Goal: Information Seeking & Learning: Find contact information

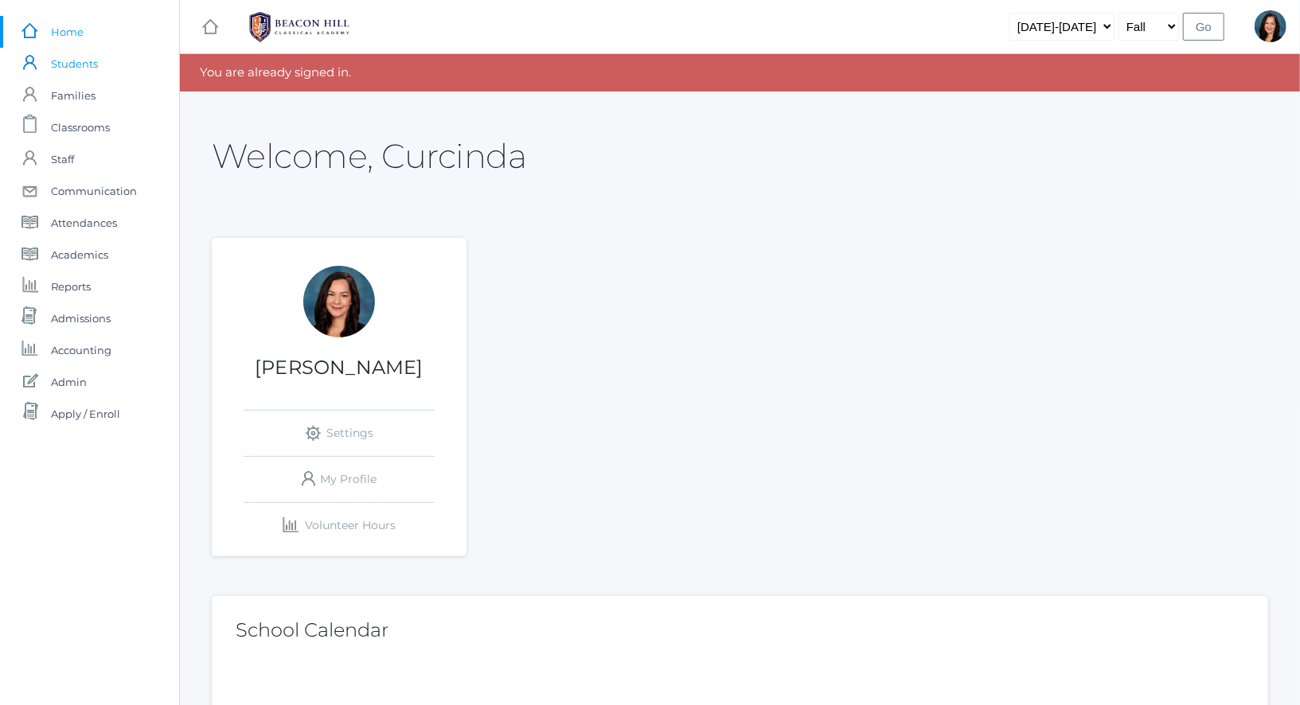
click at [83, 67] on span "Students" at bounding box center [74, 64] width 47 height 32
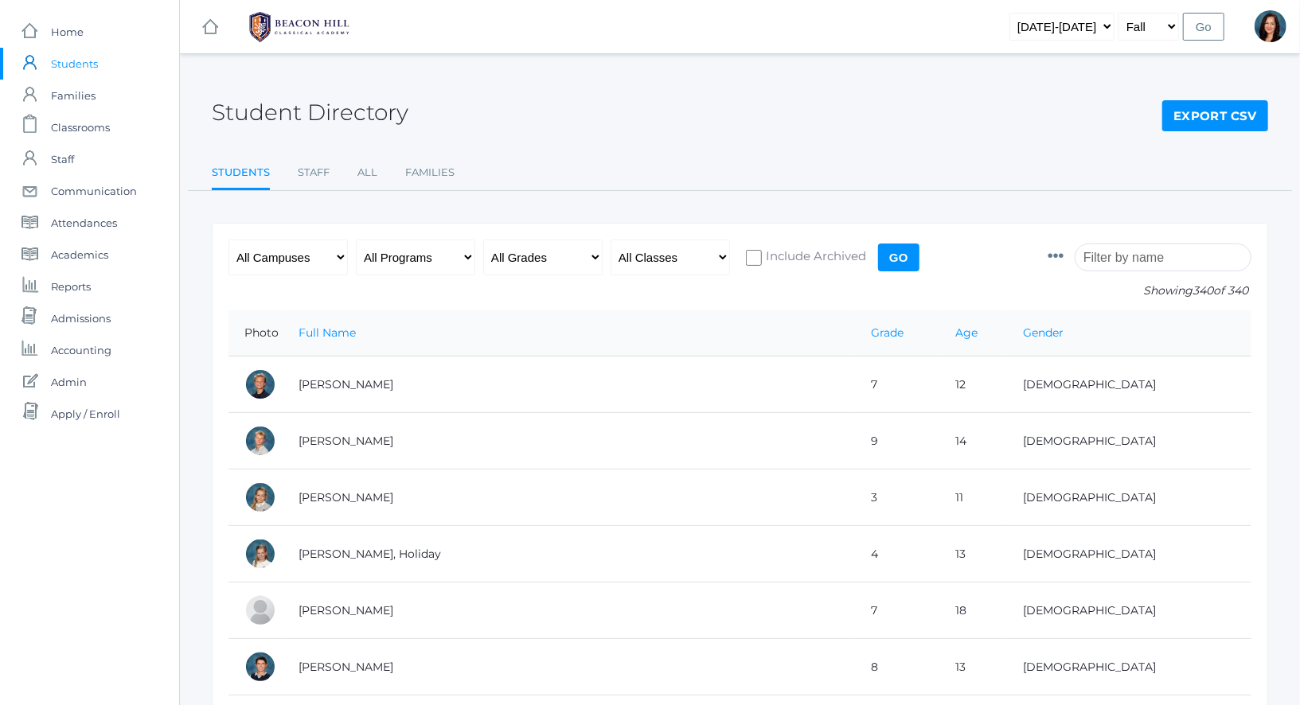
click at [1064, 258] on icon at bounding box center [1056, 256] width 16 height 16
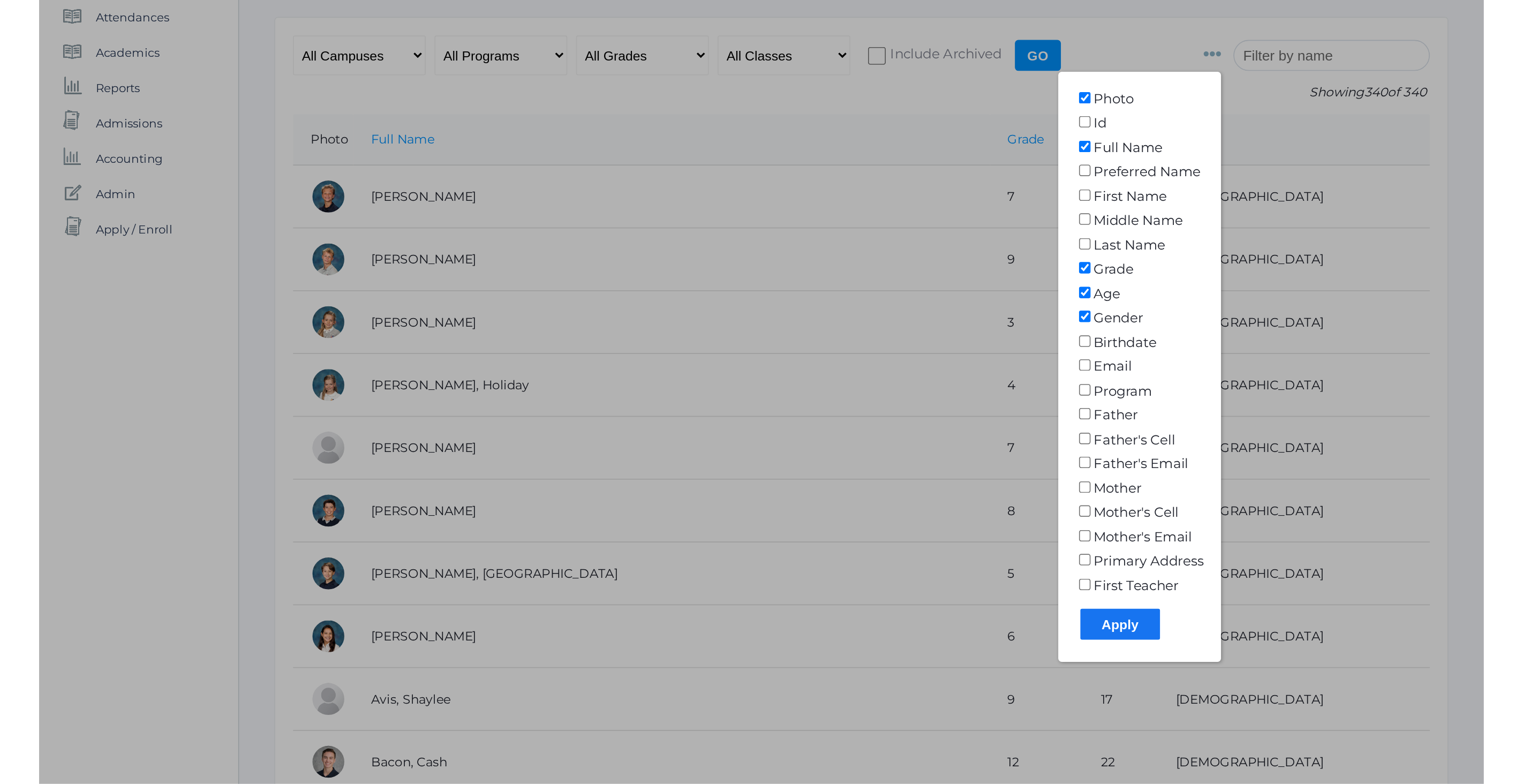
scroll to position [161, 0]
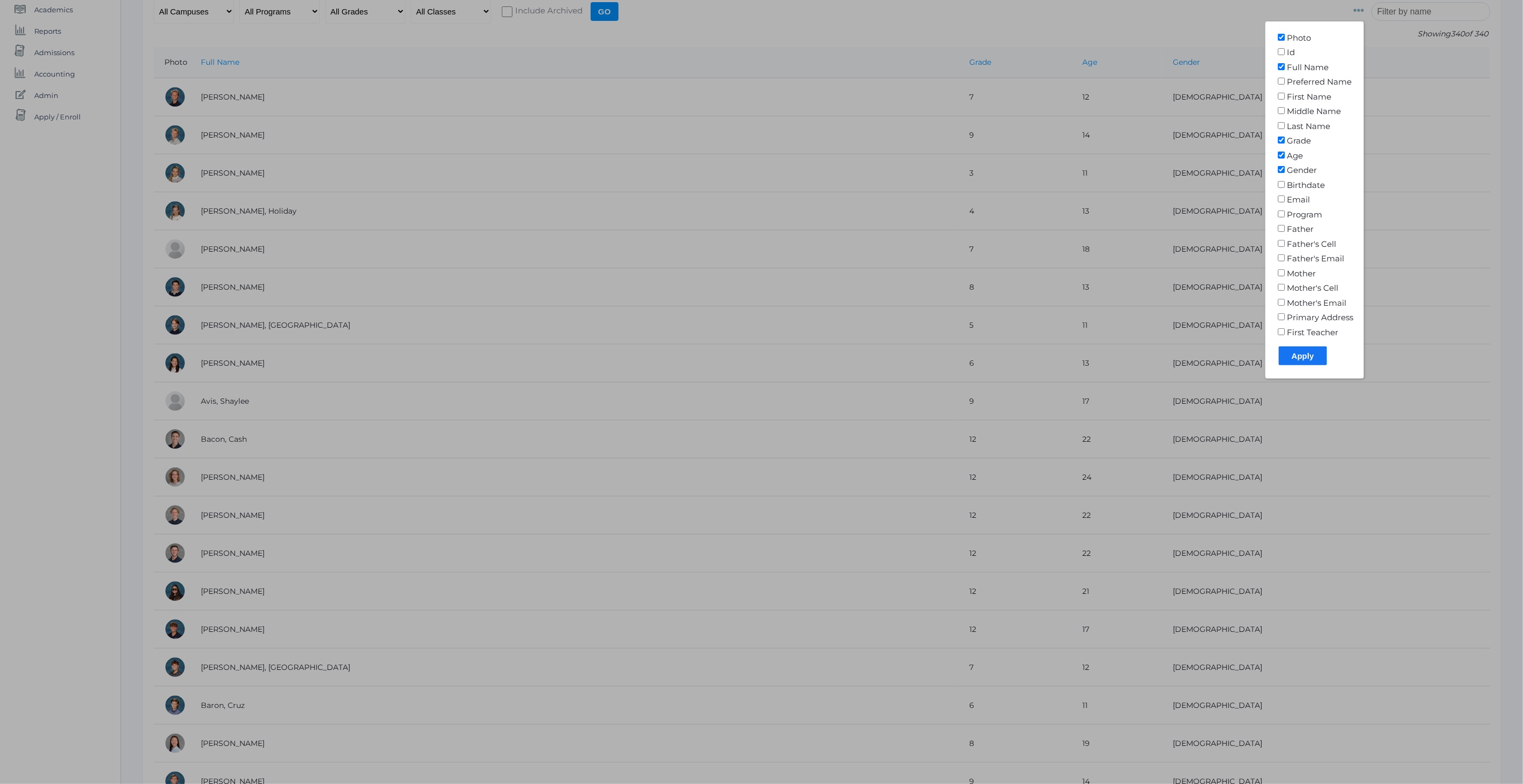
click at [873, 26] on div at bounding box center [761, 392] width 1523 height 784
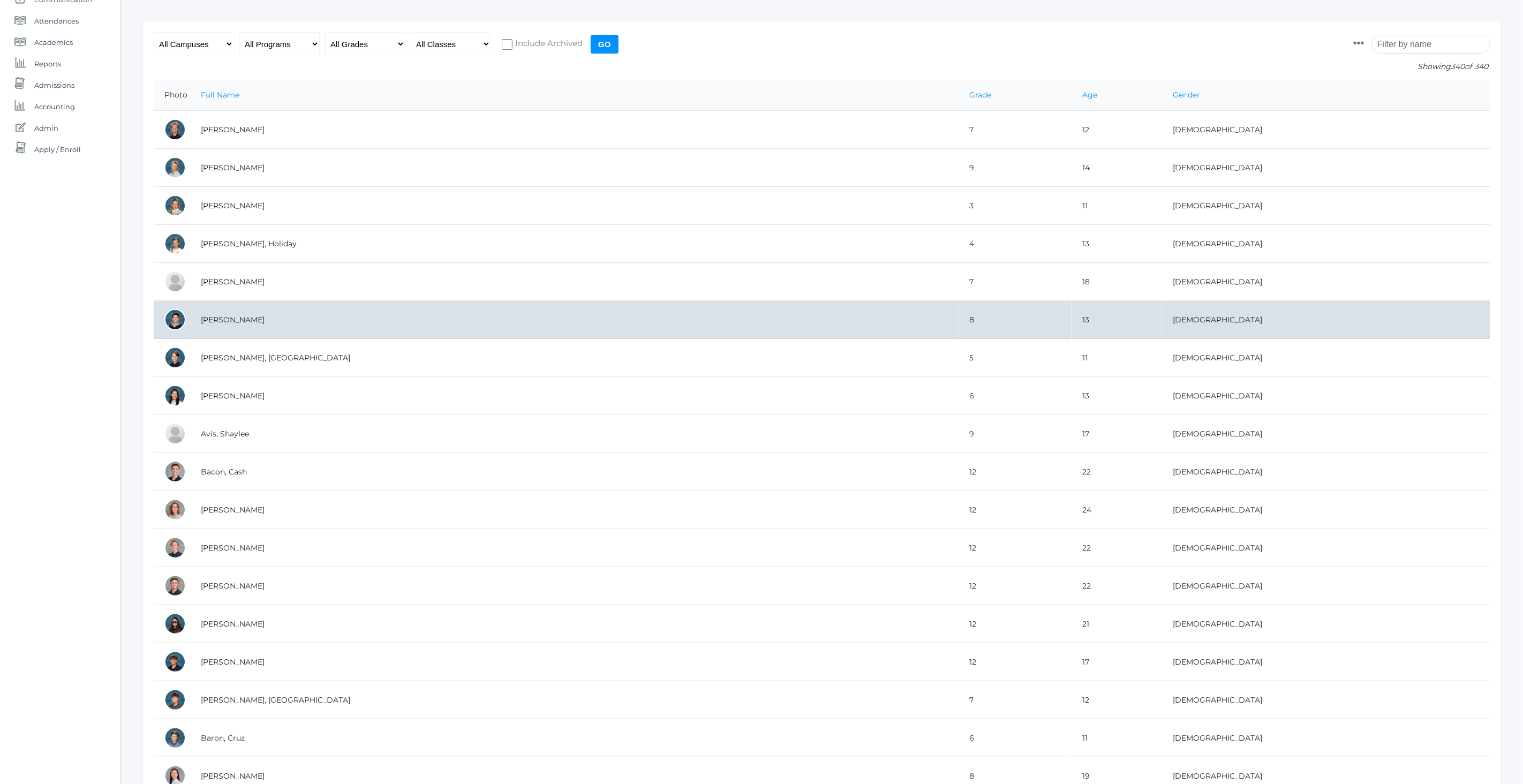
scroll to position [122, 0]
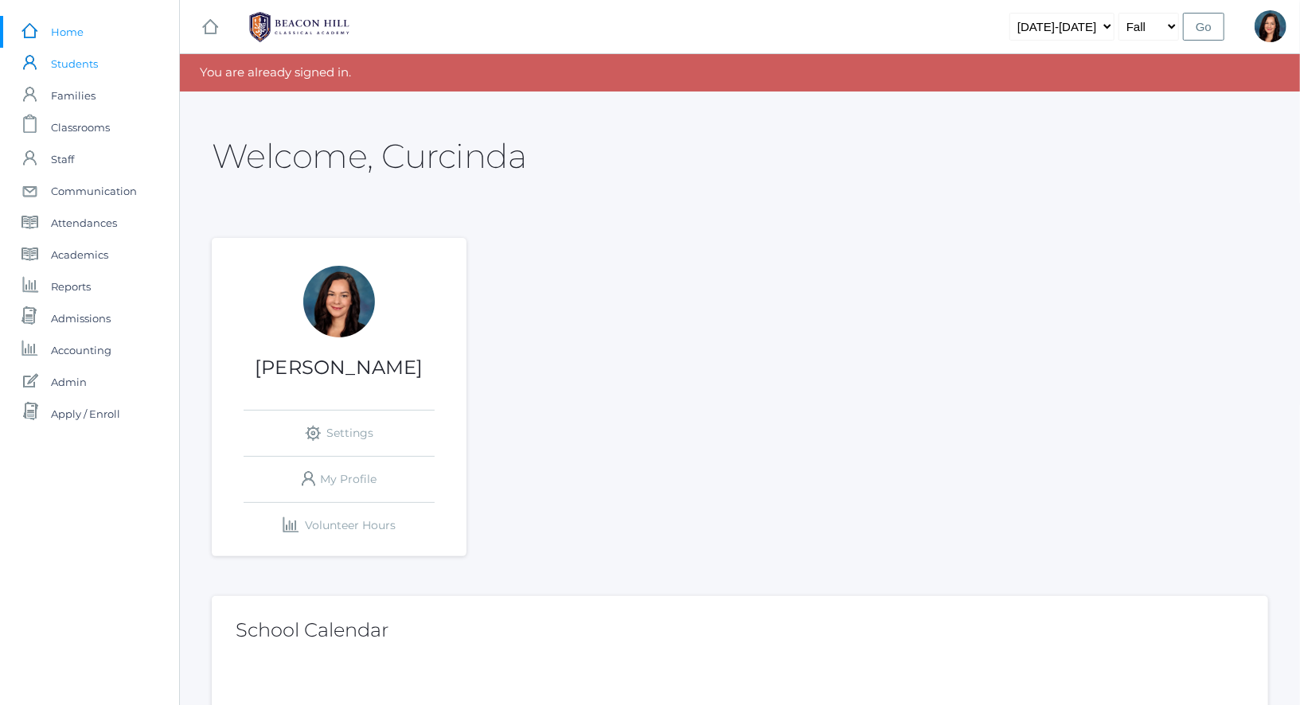
click at [74, 66] on span "Students" at bounding box center [74, 64] width 47 height 32
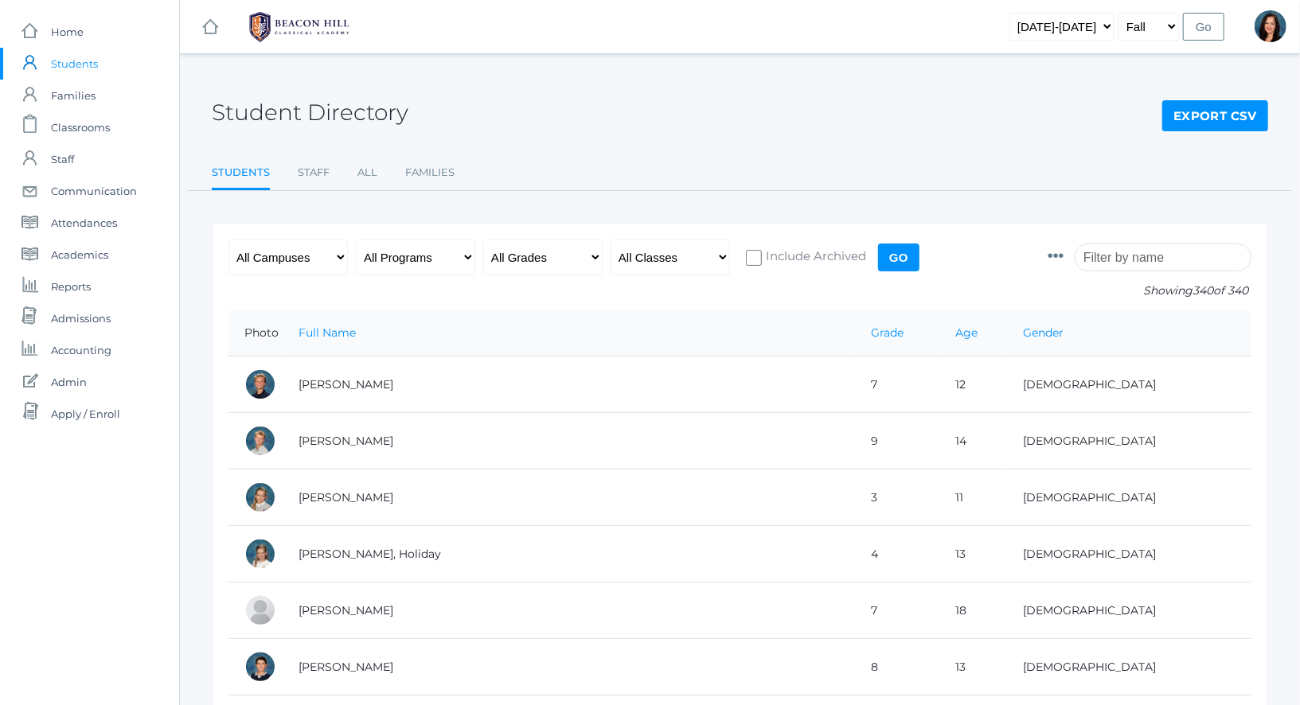
click at [1151, 253] on input "search" at bounding box center [1163, 258] width 177 height 28
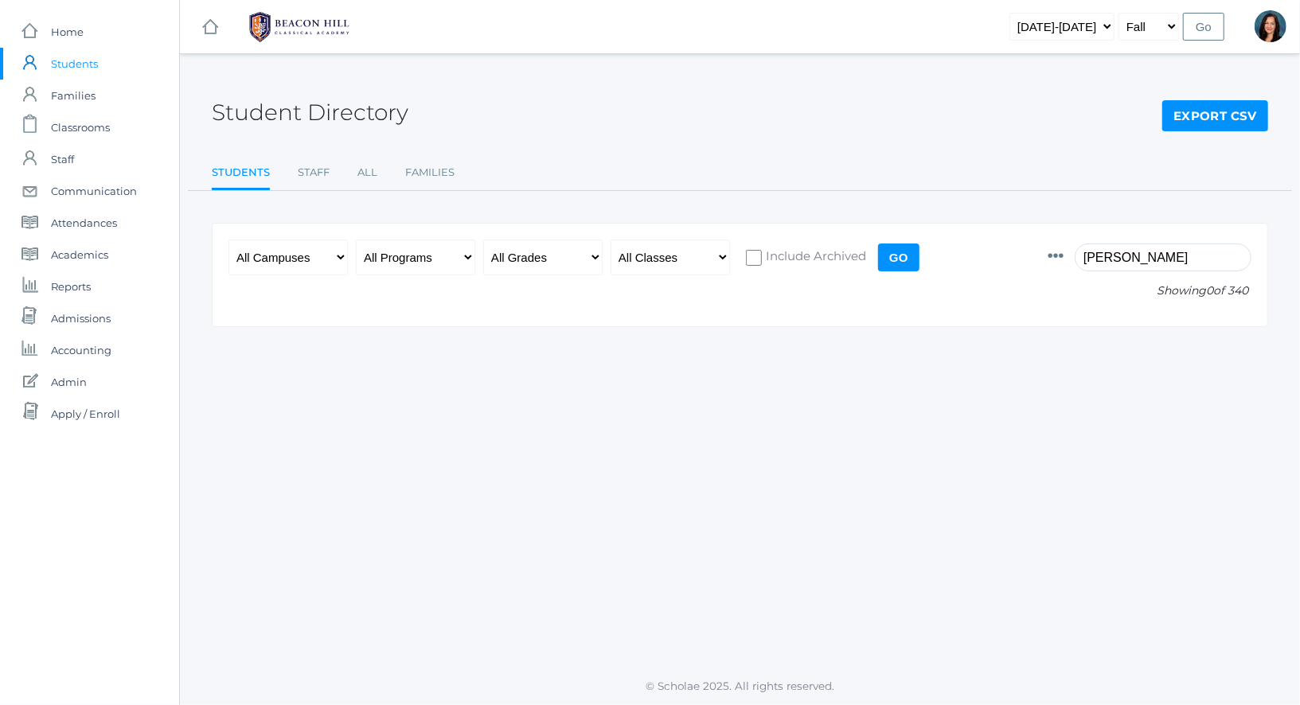
type input "abdulla"
click at [1095, 35] on select "2019-2020 2020-2021 2021-2022 2022-2023 2023-2024 2024-2025 2025-2026" at bounding box center [1062, 27] width 105 height 28
select select "[DATE]-[DATE]"
click at [1026, 13] on select "2019-2020 2020-2021 2021-2022 2022-2023 2023-2024 2024-2025 2025-2026" at bounding box center [1062, 27] width 105 height 28
click at [1208, 33] on input "Go" at bounding box center [1203, 27] width 41 height 28
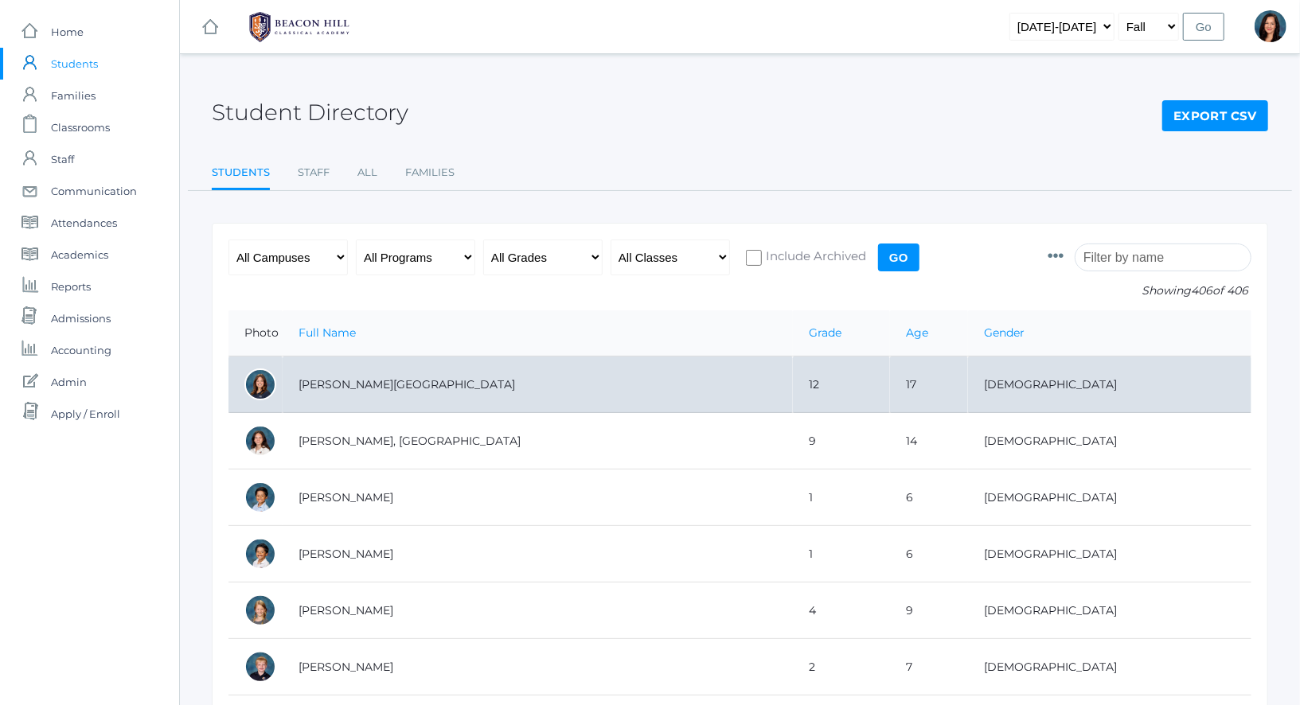
click at [322, 398] on td "Abdulla, Charlotte" at bounding box center [538, 385] width 510 height 57
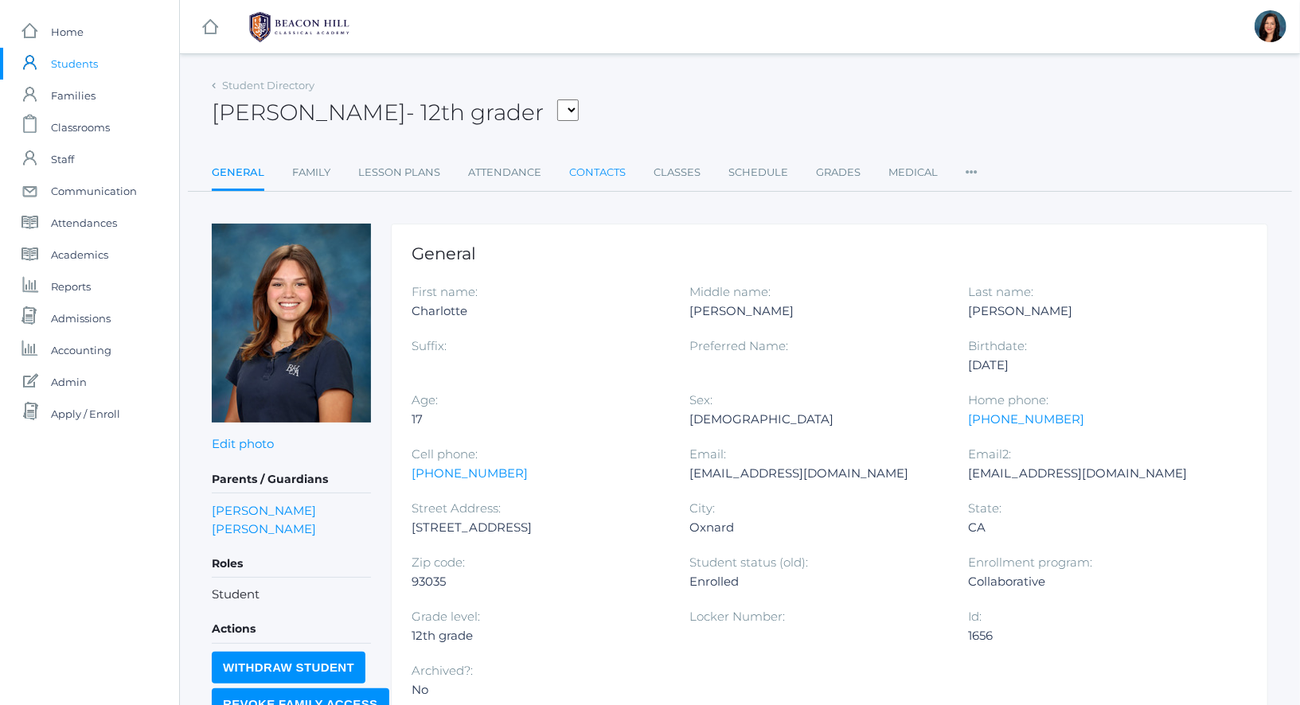
click at [591, 170] on link "Contacts" at bounding box center [597, 173] width 57 height 32
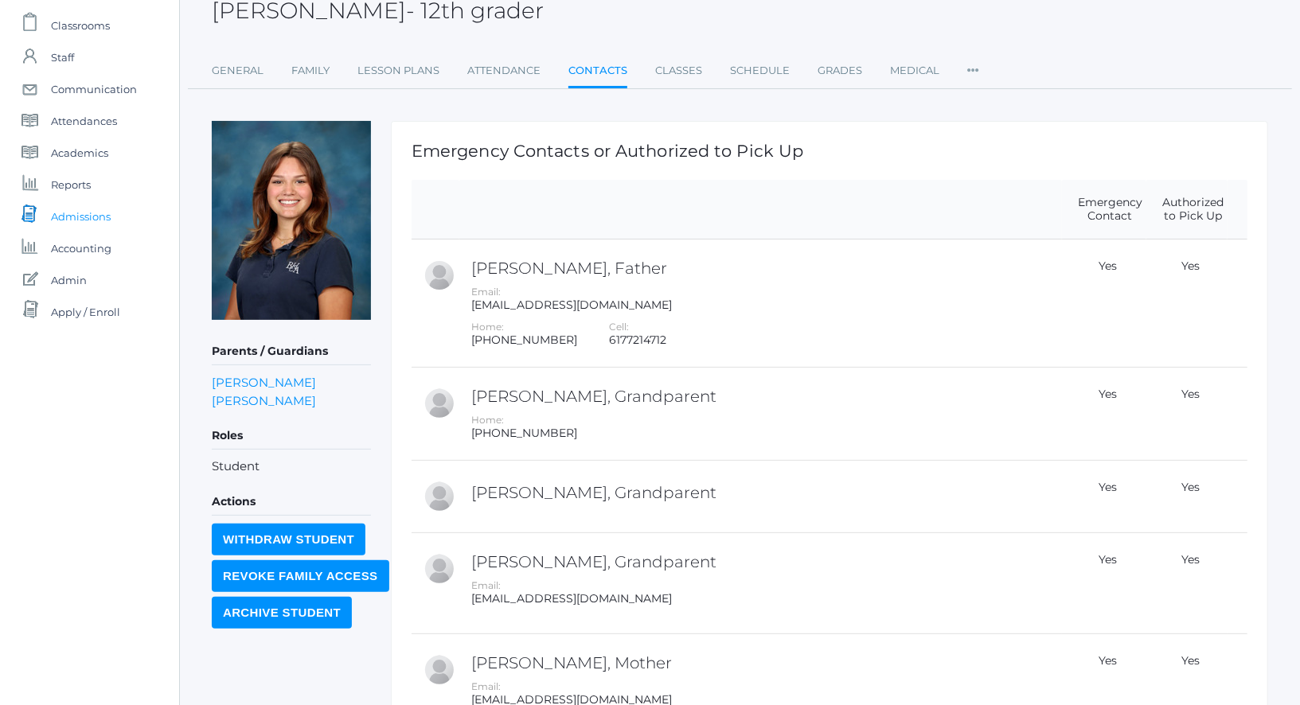
scroll to position [91, 0]
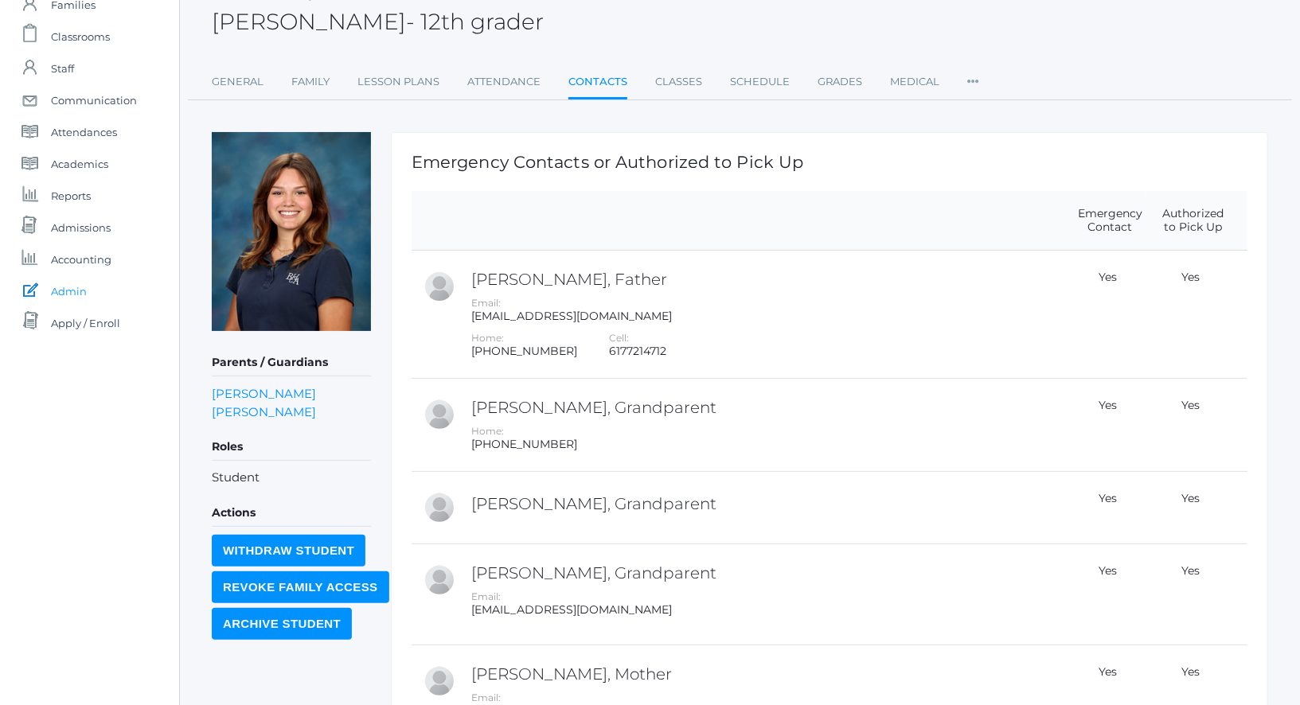
click at [71, 295] on span "Admin" at bounding box center [69, 291] width 36 height 32
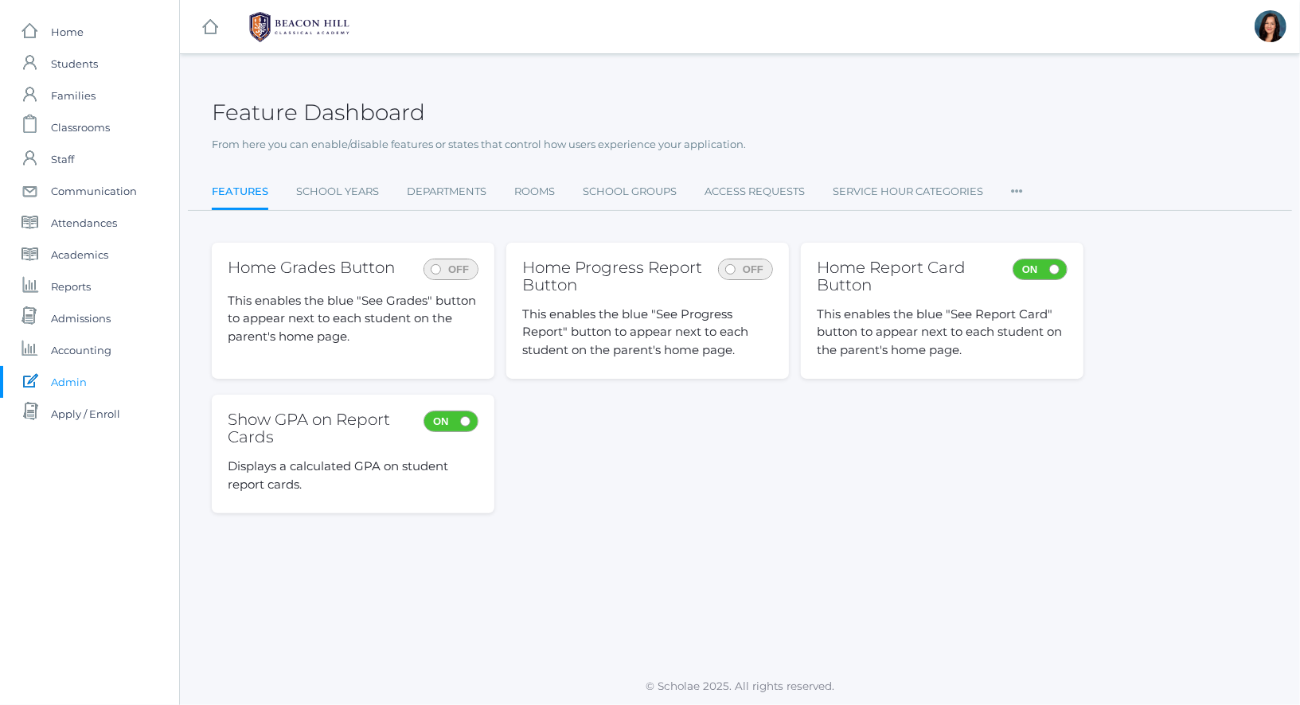
click at [1026, 189] on ul "Features School Years Departments Rooms School Groups Access Requests Service H…" at bounding box center [740, 193] width 1057 height 34
click at [1020, 190] on icon at bounding box center [1017, 186] width 12 height 21
click at [1024, 131] on div "Feature Dashboard" at bounding box center [740, 103] width 1057 height 59
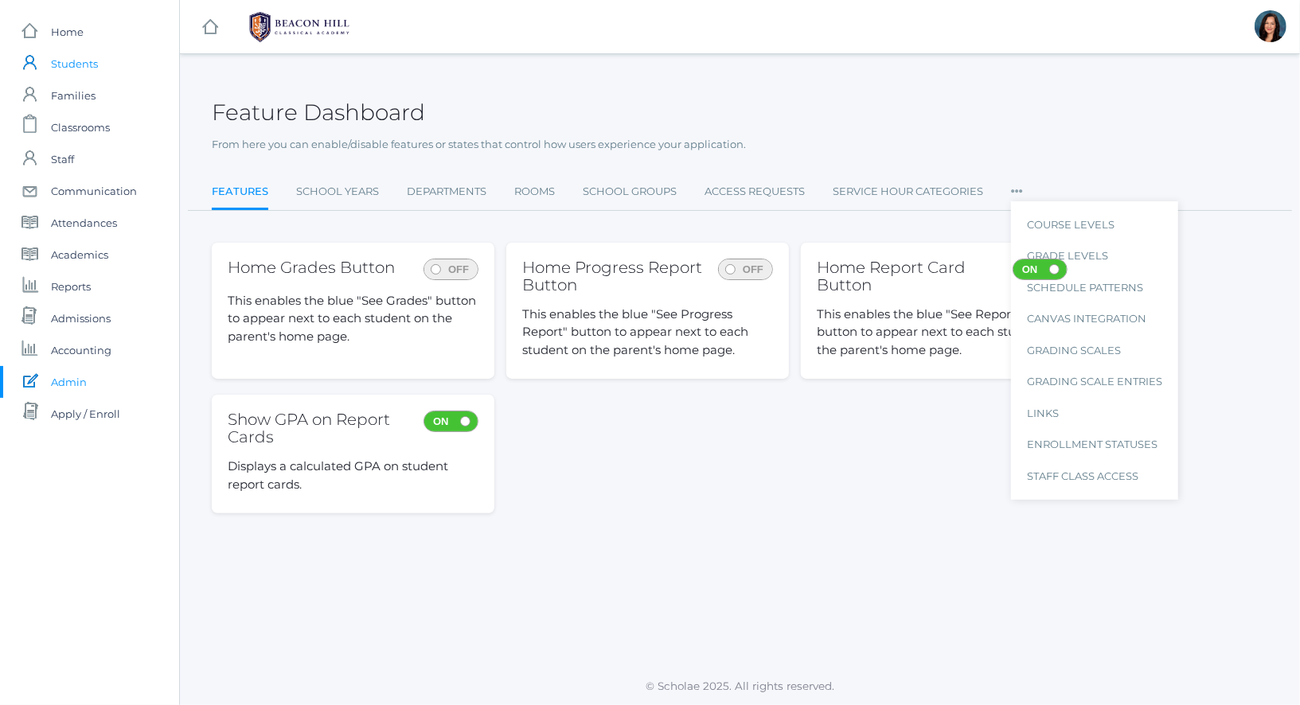
click at [72, 61] on span "Students" at bounding box center [74, 64] width 47 height 32
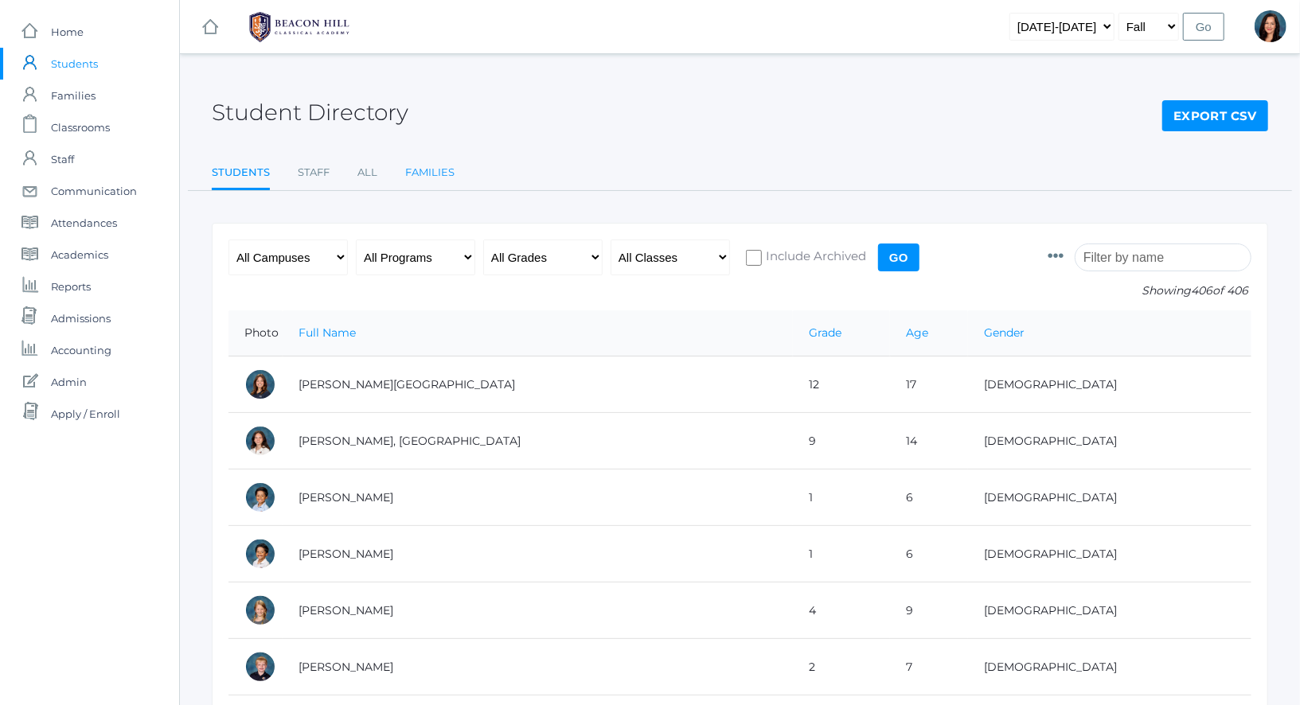
click at [436, 174] on link "Families" at bounding box center [429, 173] width 49 height 32
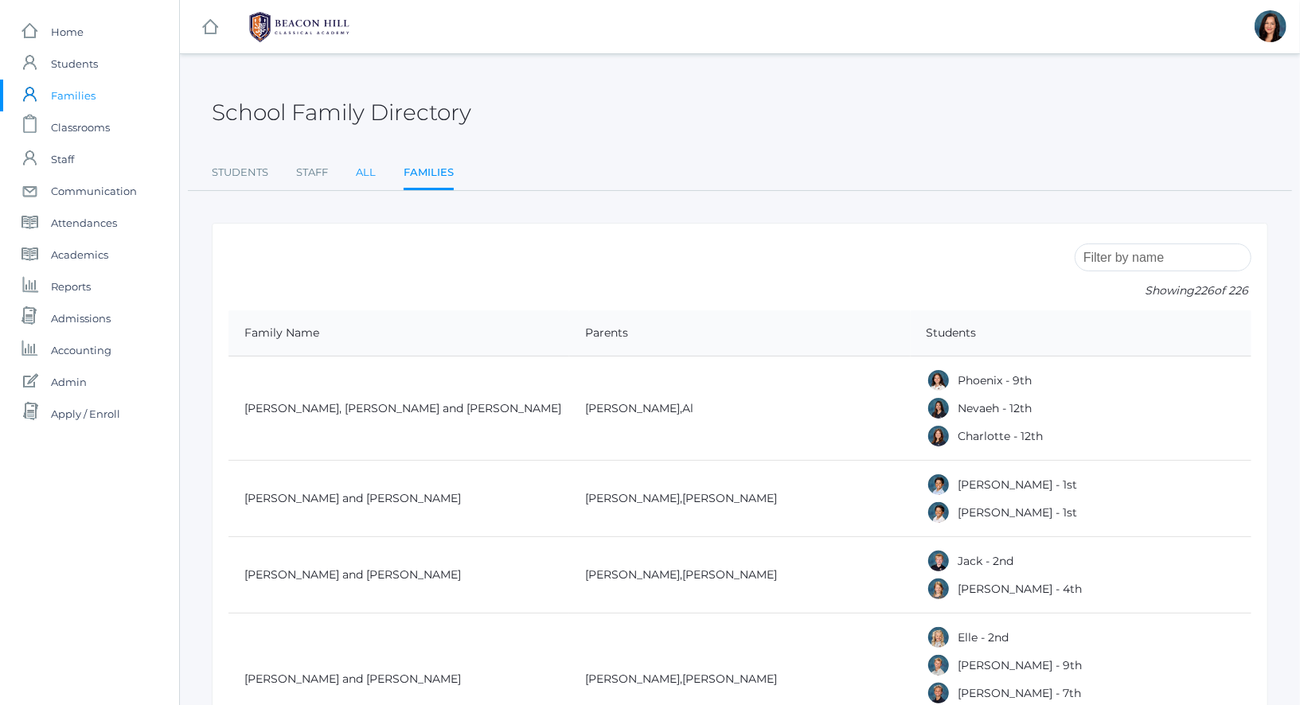
click at [363, 169] on link "All" at bounding box center [366, 173] width 20 height 32
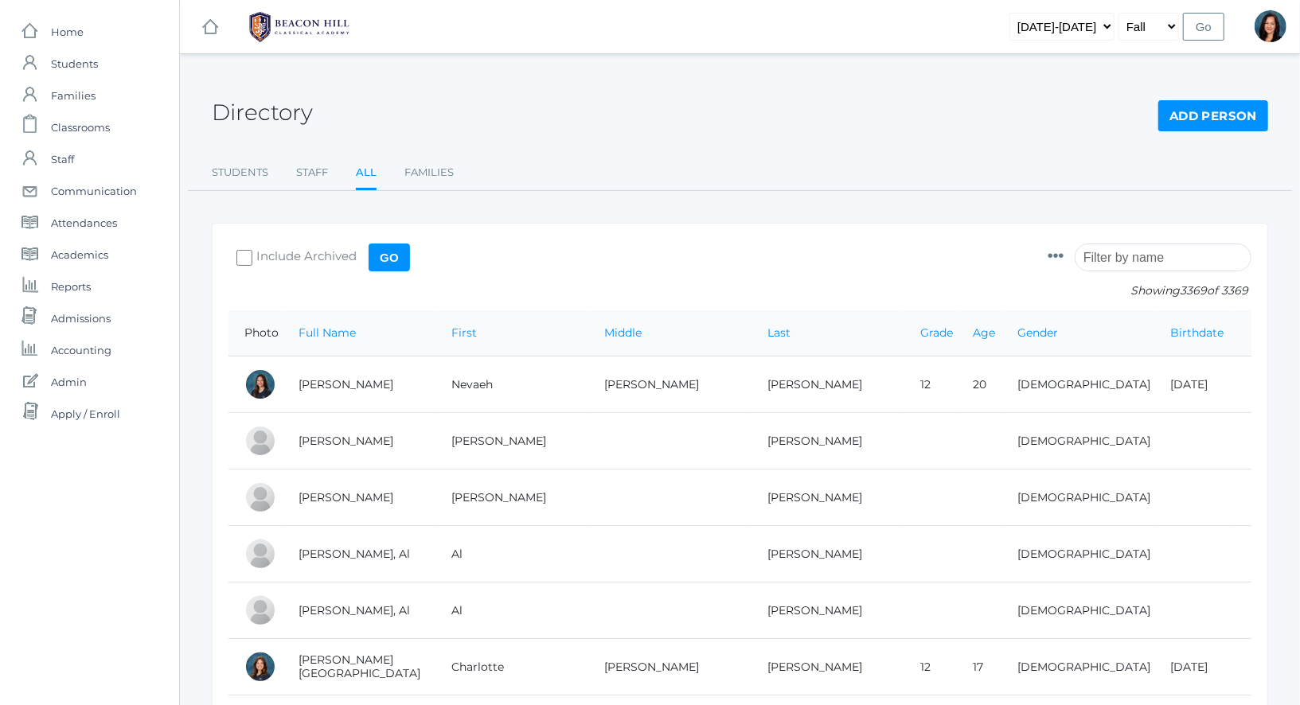
click at [1064, 255] on icon at bounding box center [1056, 256] width 16 height 16
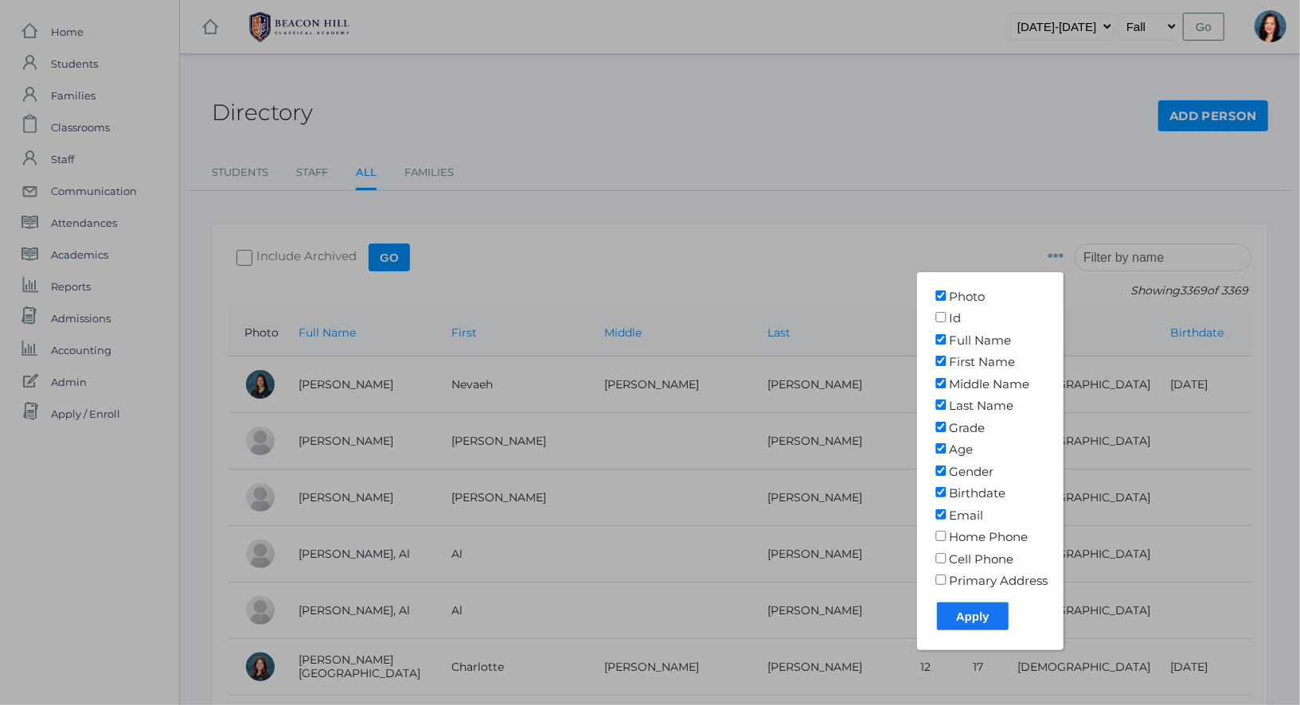
click at [1023, 162] on div at bounding box center [650, 352] width 1300 height 705
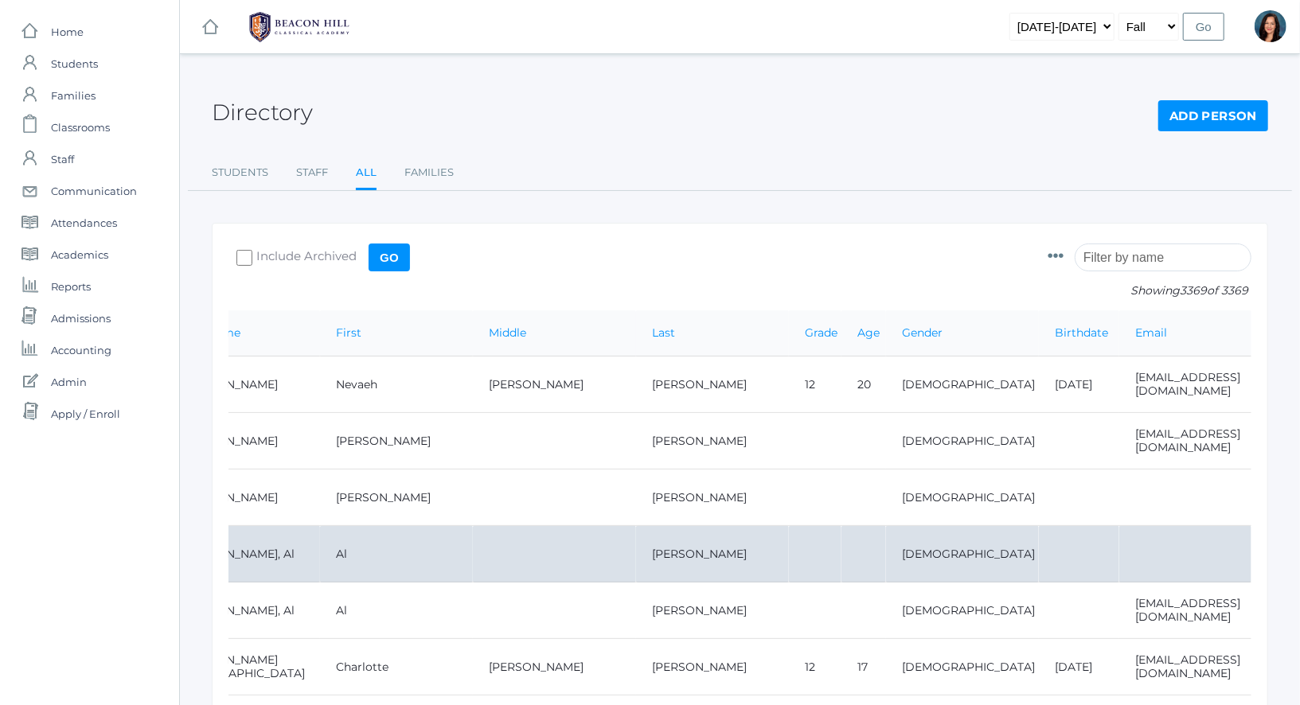
scroll to position [0, 126]
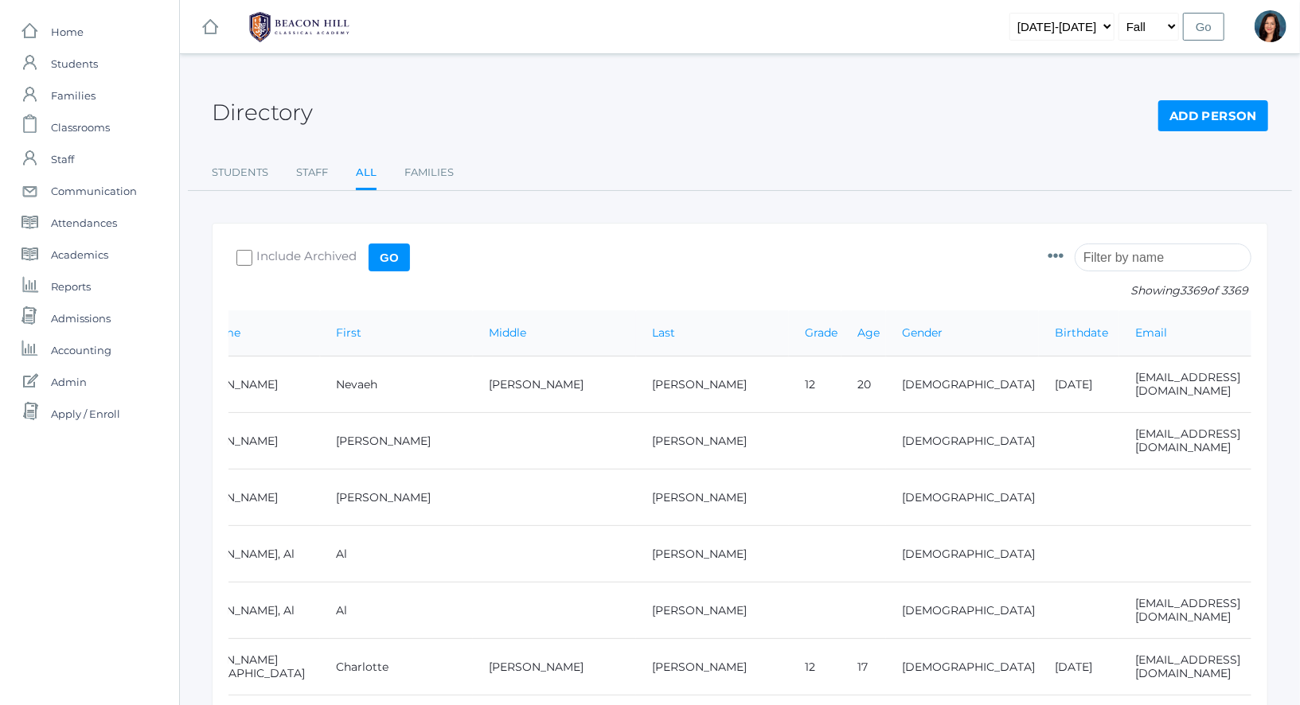
click at [1064, 263] on icon at bounding box center [1056, 256] width 16 height 16
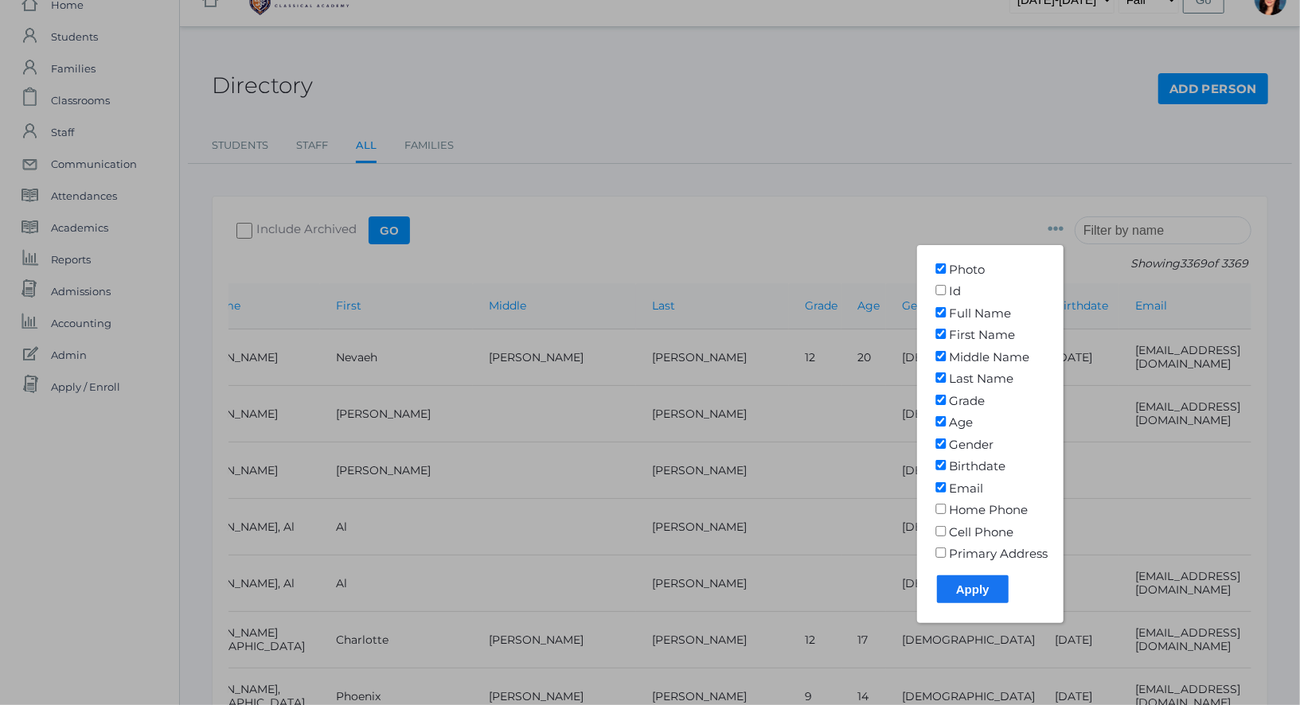
scroll to position [41, 0]
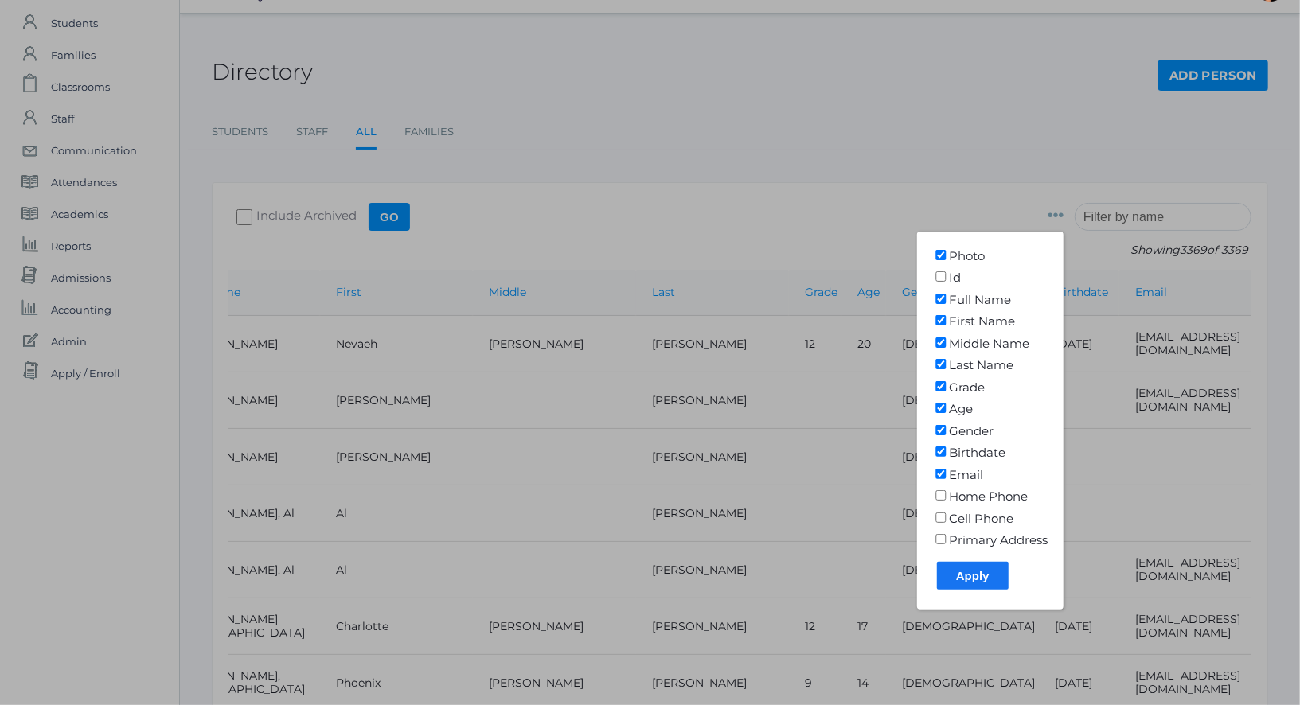
click at [949, 517] on input"] "Cell Phone" at bounding box center [941, 518] width 16 height 10
checkbox input"] "true"
click at [1009, 572] on input "Apply" at bounding box center [973, 576] width 72 height 28
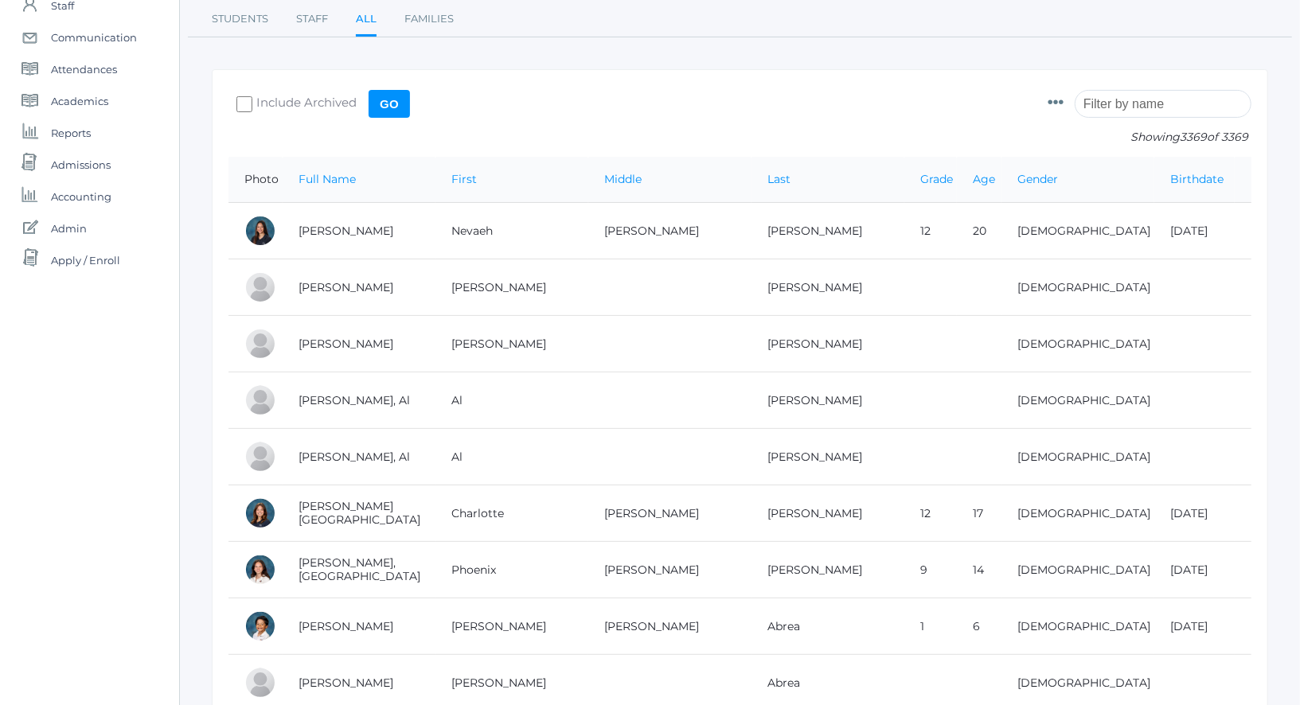
click at [867, 97] on form "Photo Id Full Name First Name Middle Name Last Name Grade Age Gender Birthdate …" at bounding box center [740, 121] width 1023 height 71
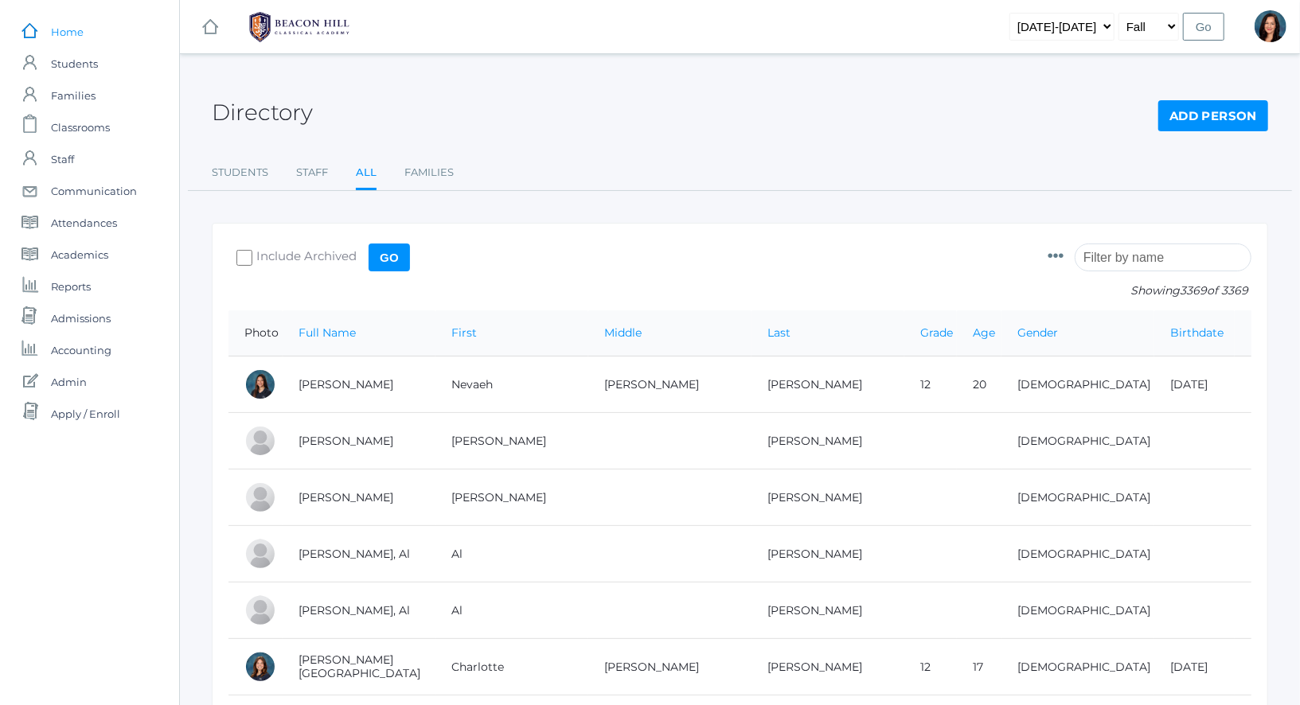
click at [71, 37] on span "Home" at bounding box center [67, 32] width 33 height 32
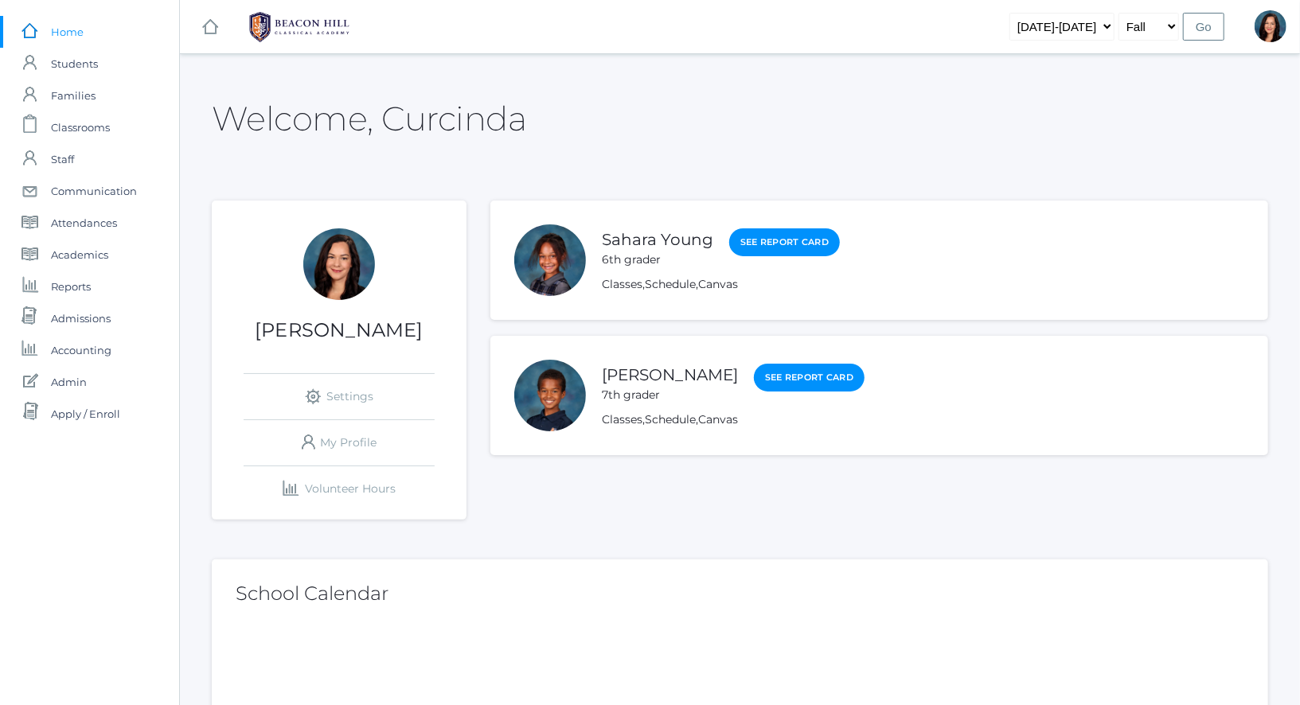
click at [50, 37] on link "icons/ui/navigation/home Created with Sketch. Home" at bounding box center [89, 32] width 179 height 32
